Goal: Task Accomplishment & Management: Manage account settings

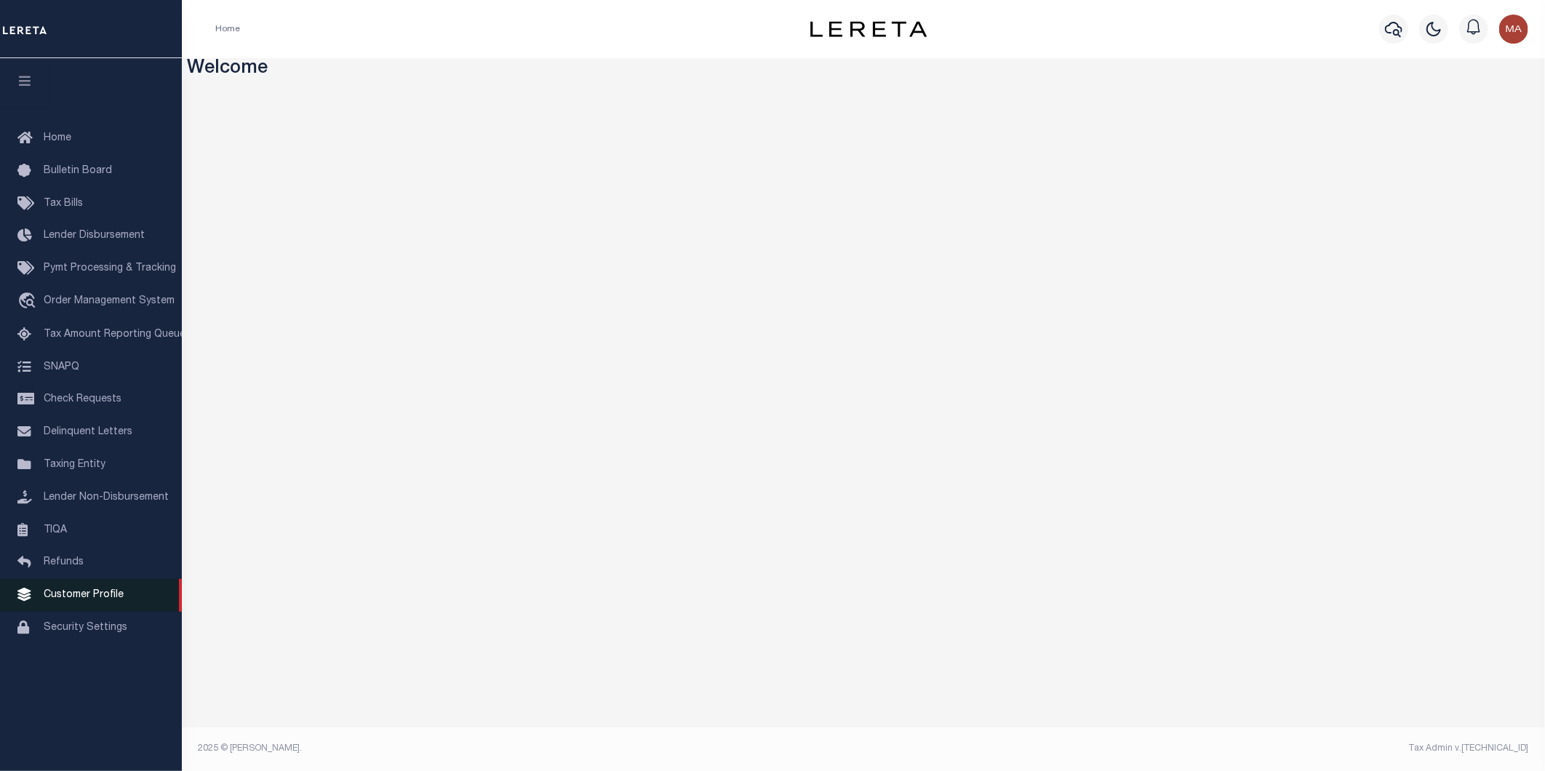
click at [71, 591] on span "Customer Profile" at bounding box center [84, 595] width 80 height 10
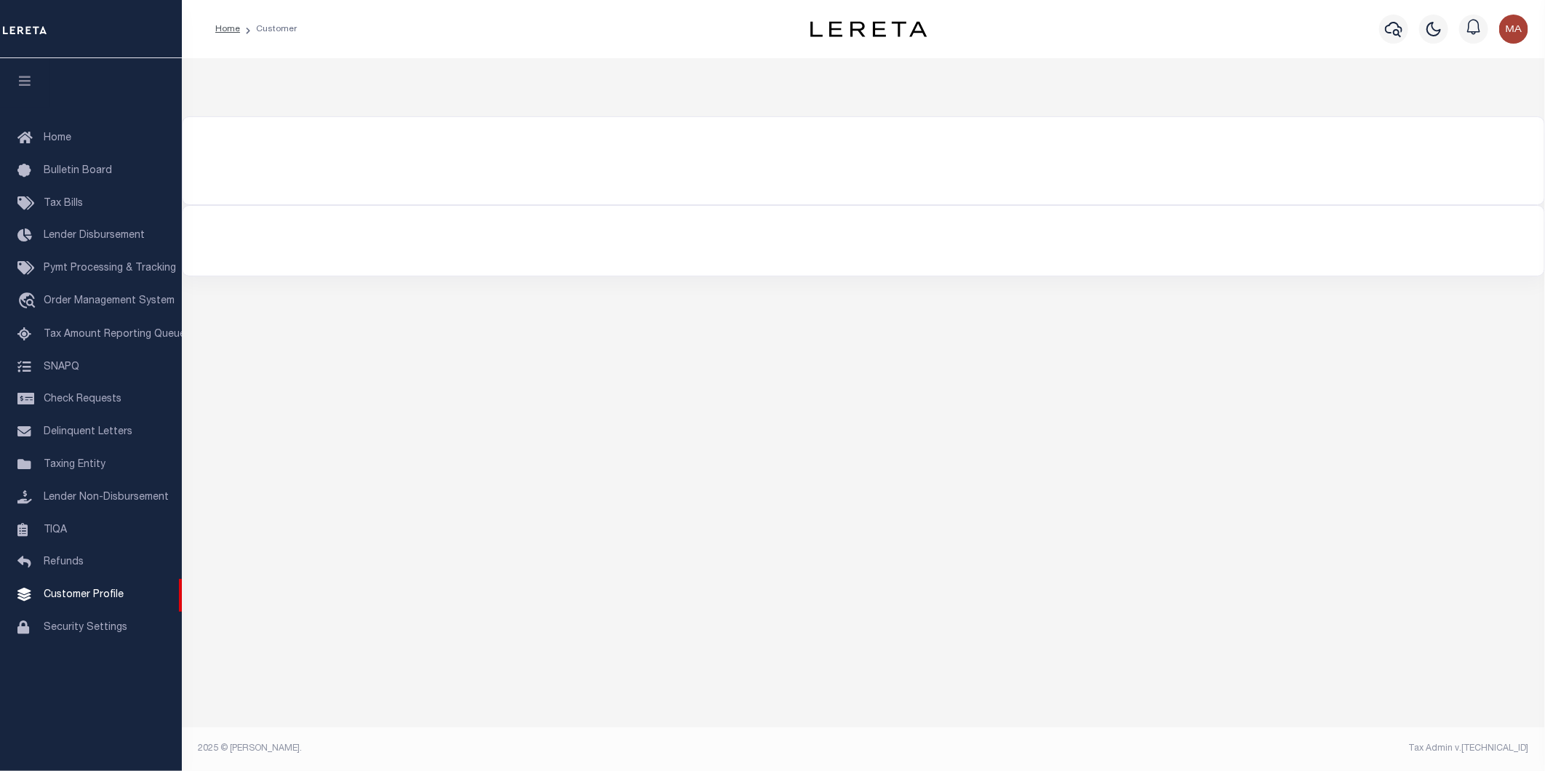
type input "38915"
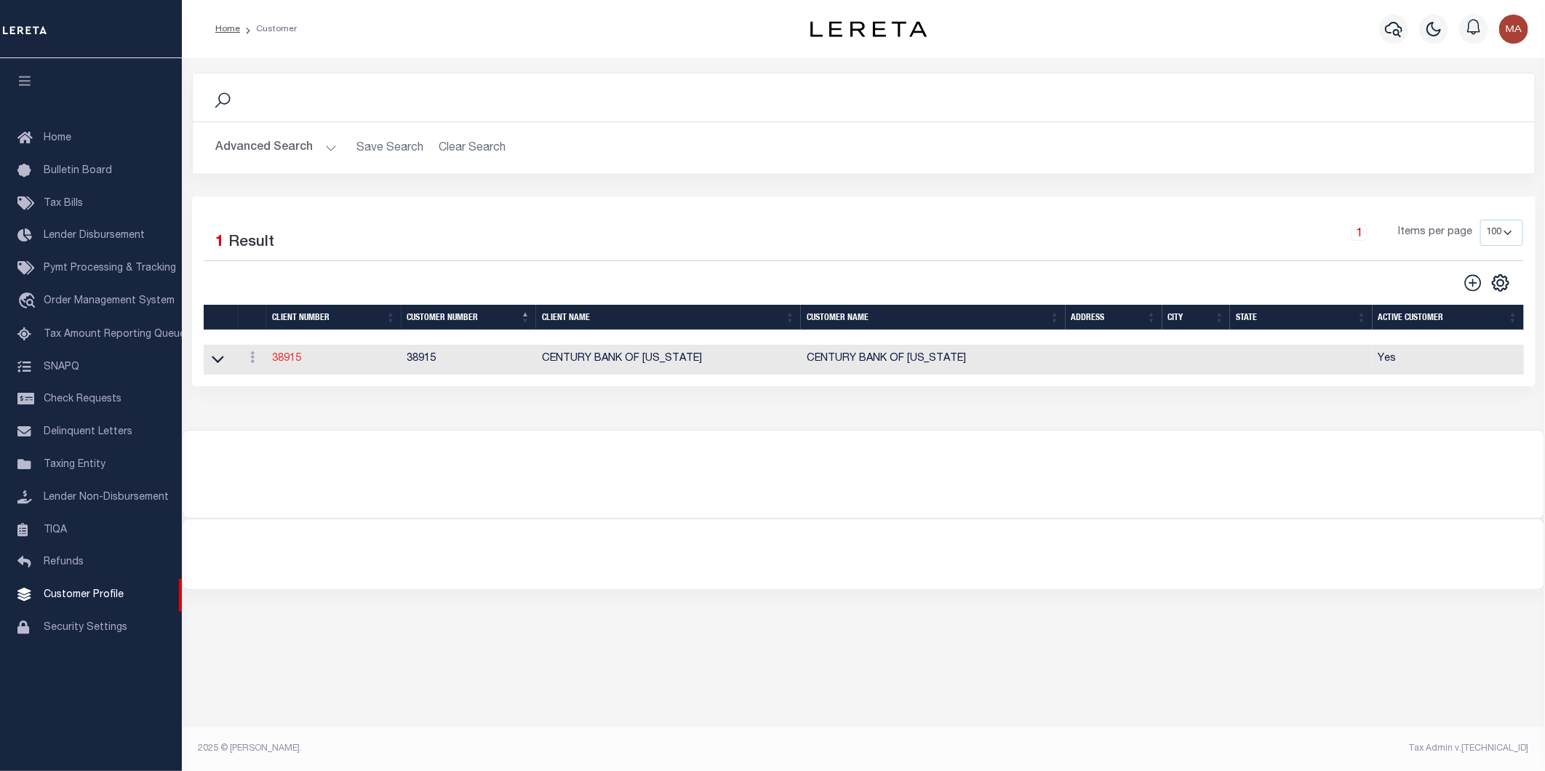
click at [293, 359] on link "38915" at bounding box center [286, 358] width 29 height 10
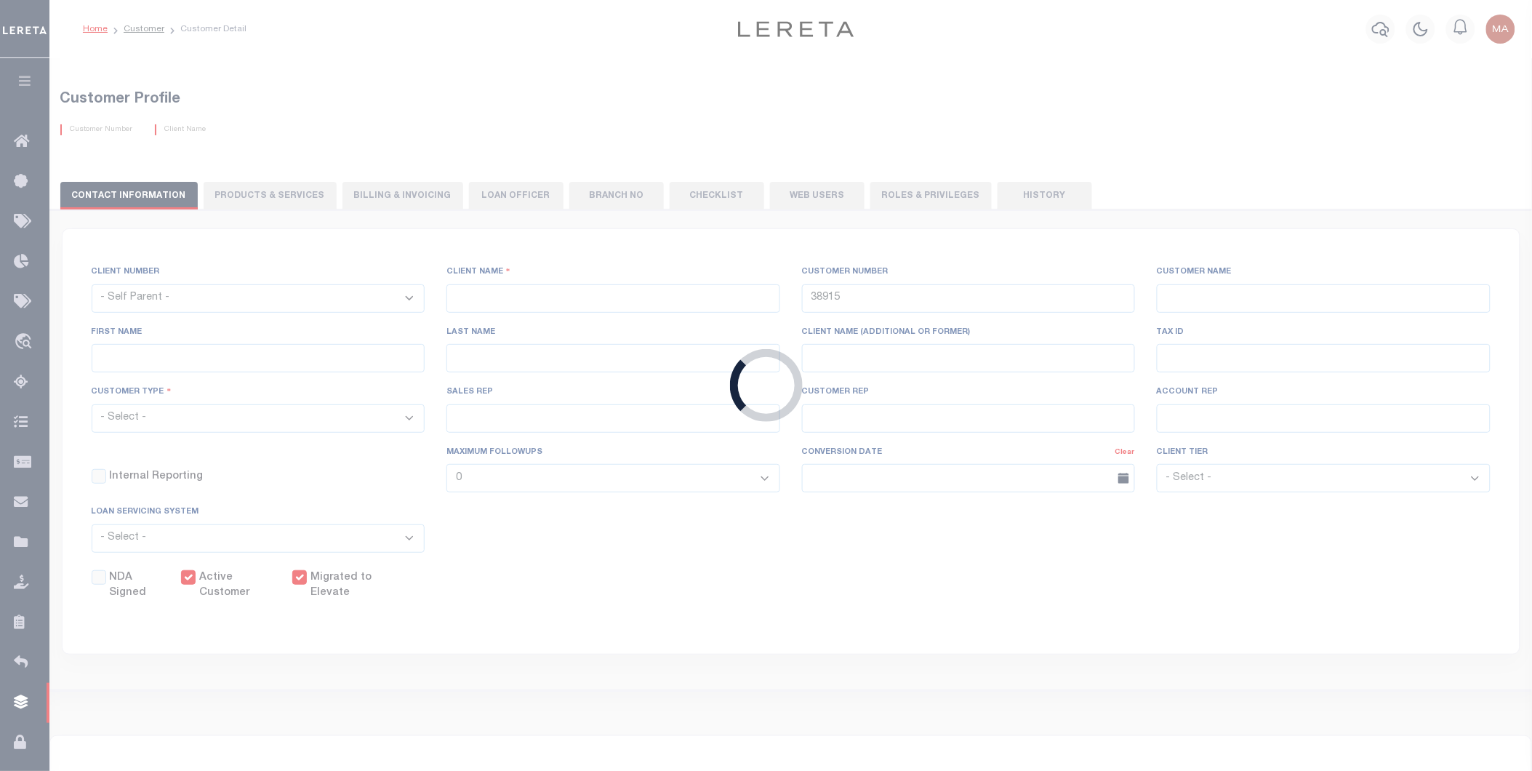
select select
type input "CENTURY BANK OF [US_STATE]"
select select "Mixed Portfolio"
type input "NONE ,NONE"
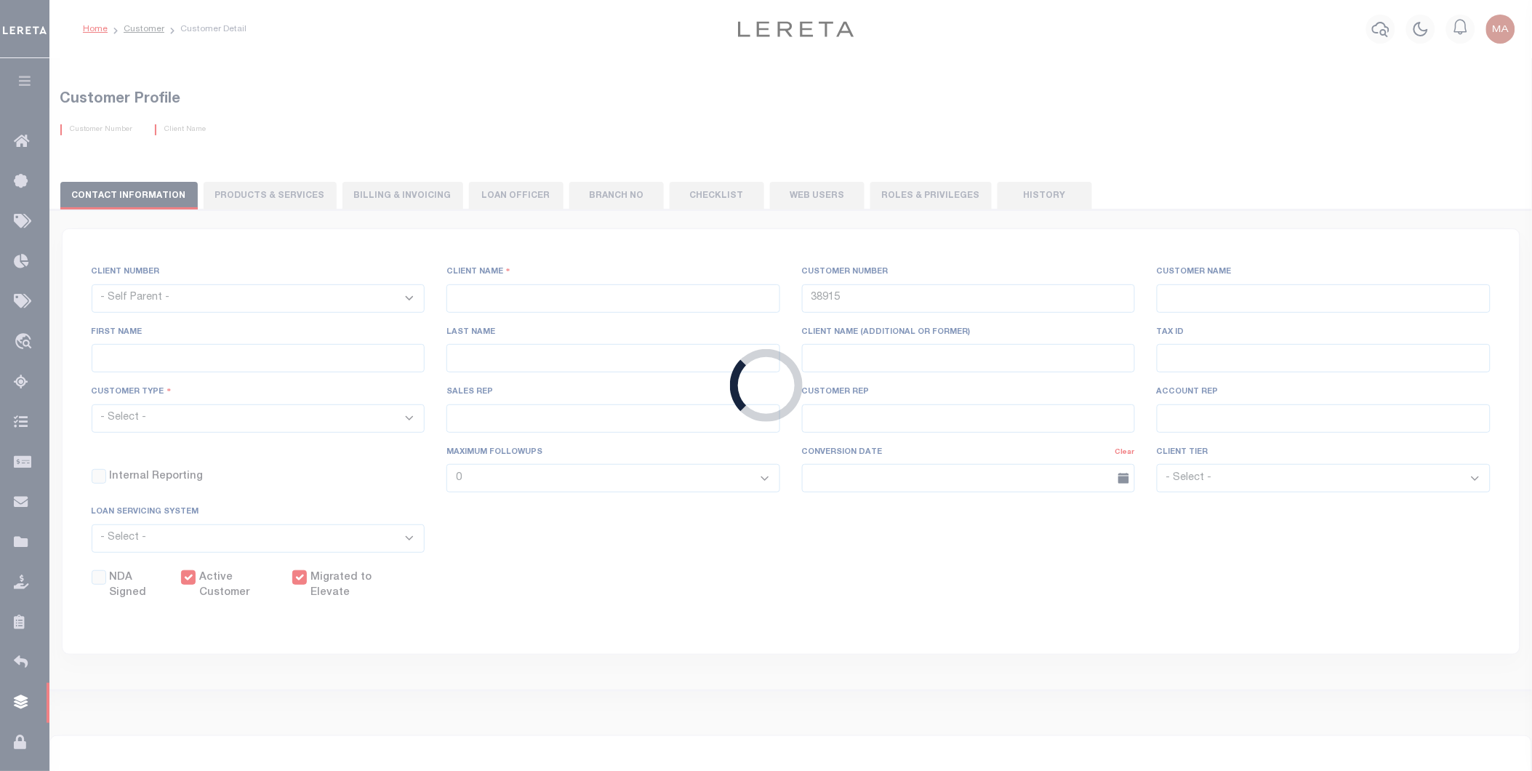
type input "[PERSON_NAME]"
type input "[DATE]"
checkbox input "true"
